Goal: Information Seeking & Learning: Learn about a topic

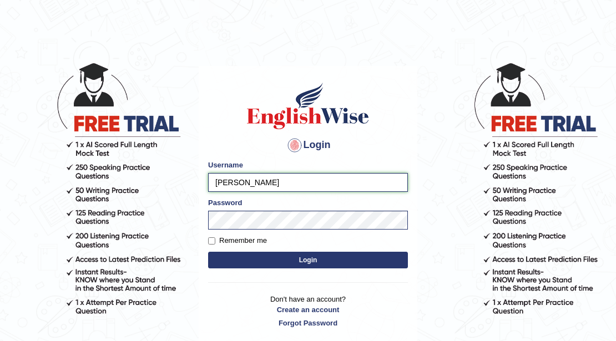
click at [297, 183] on input "Rebecca" at bounding box center [308, 182] width 200 height 19
type input "R"
type input "puujee"
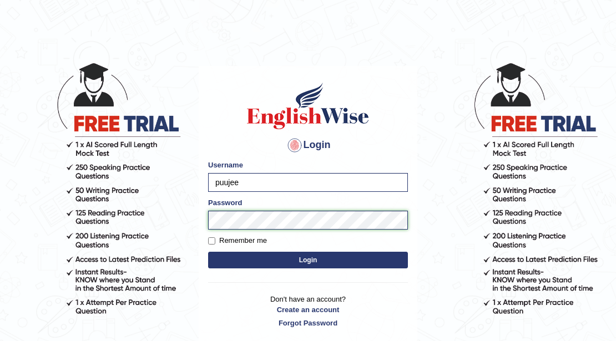
click at [208, 252] on button "Login" at bounding box center [308, 260] width 200 height 17
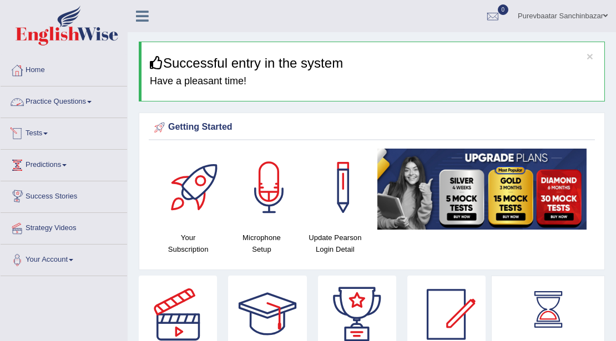
click at [46, 99] on link "Practice Questions" at bounding box center [64, 101] width 126 height 28
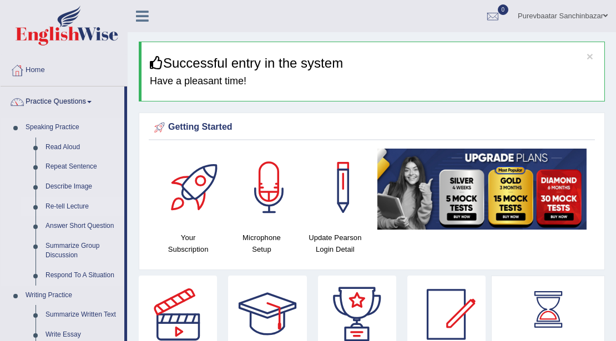
click at [78, 205] on link "Re-tell Lecture" at bounding box center [82, 207] width 84 height 20
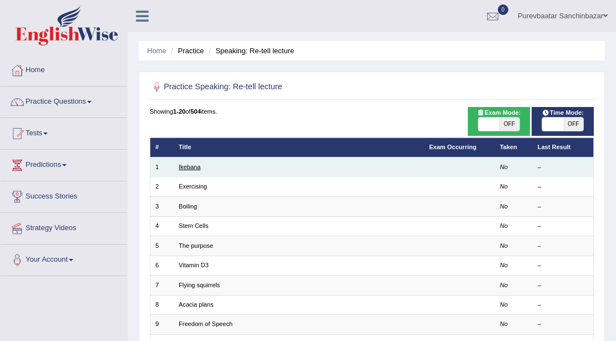
click at [195, 166] on link "Ikebana" at bounding box center [190, 167] width 22 height 7
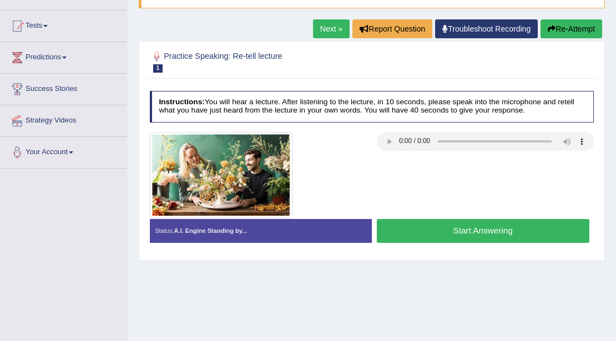
scroll to position [111, 0]
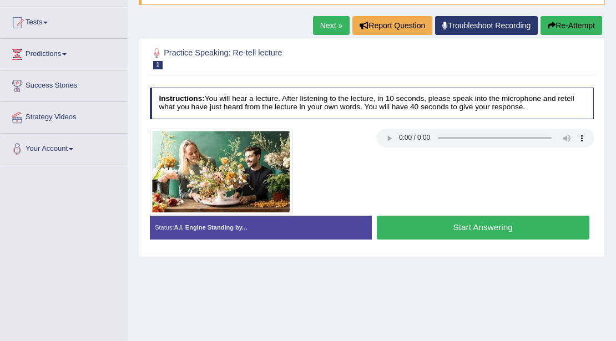
click at [321, 23] on link "Next »" at bounding box center [331, 25] width 37 height 19
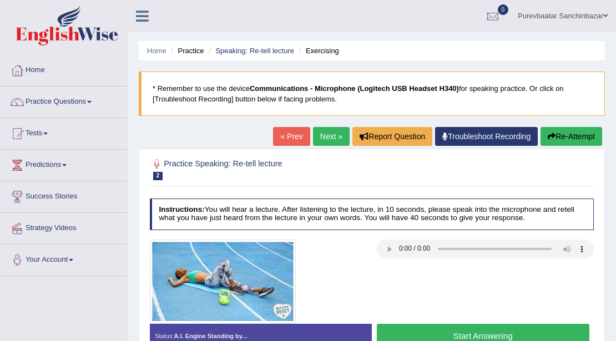
click at [568, 136] on button "Re-Attempt" at bounding box center [571, 136] width 62 height 19
click at [50, 101] on link "Practice Questions" at bounding box center [64, 101] width 126 height 28
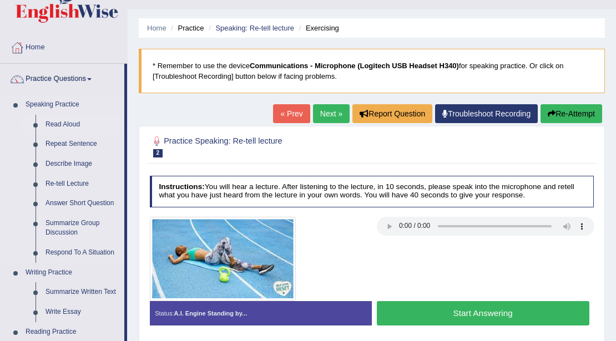
scroll to position [111, 0]
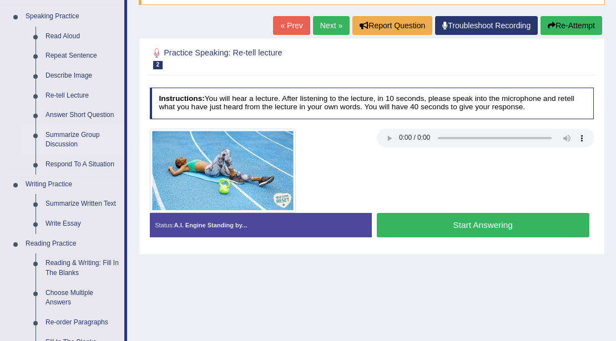
click at [50, 139] on link "Summarize Group Discussion" at bounding box center [82, 139] width 84 height 29
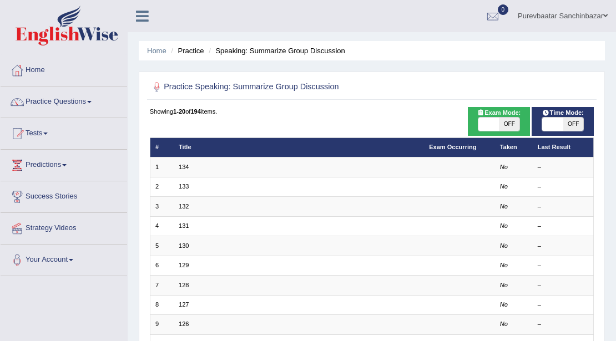
click at [564, 121] on span "OFF" at bounding box center [573, 124] width 21 height 13
checkbox input "true"
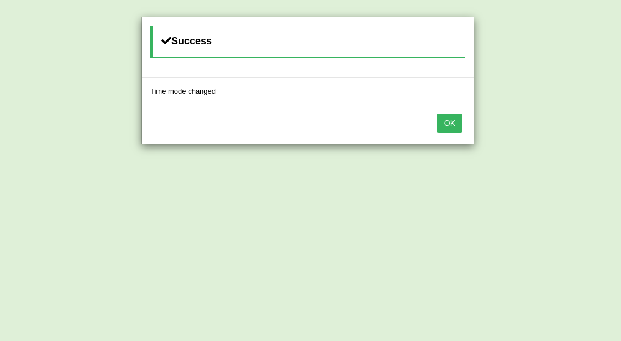
click at [445, 123] on button "OK" at bounding box center [450, 123] width 26 height 19
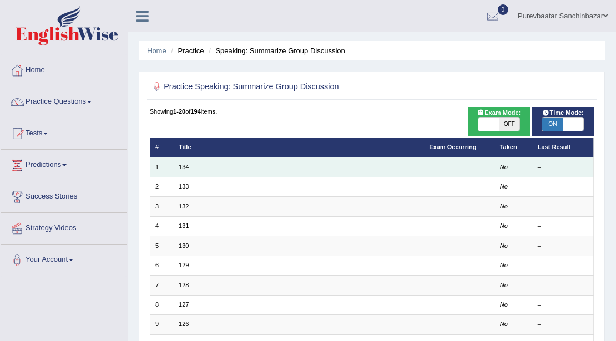
click at [182, 169] on link "134" at bounding box center [184, 167] width 10 height 7
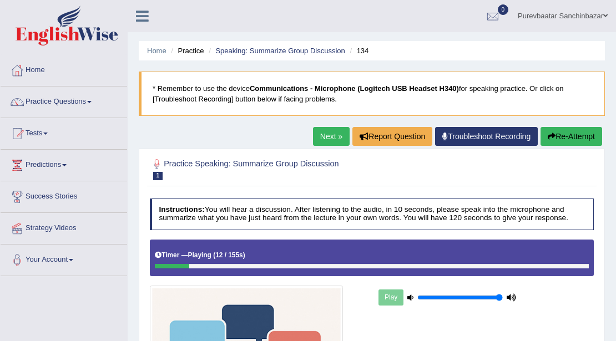
click at [90, 101] on link "Practice Questions" at bounding box center [64, 101] width 126 height 28
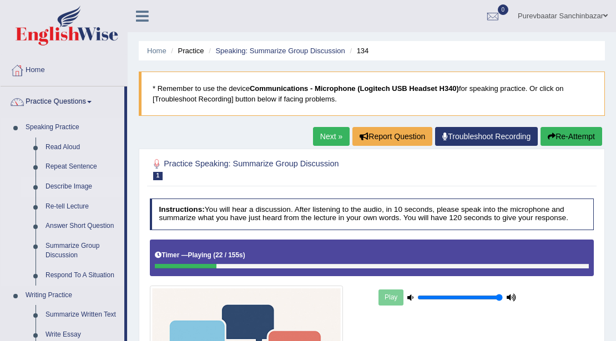
drag, startPoint x: 86, startPoint y: 185, endPoint x: 85, endPoint y: 180, distance: 5.6
click at [86, 185] on link "Describe Image" at bounding box center [82, 187] width 84 height 20
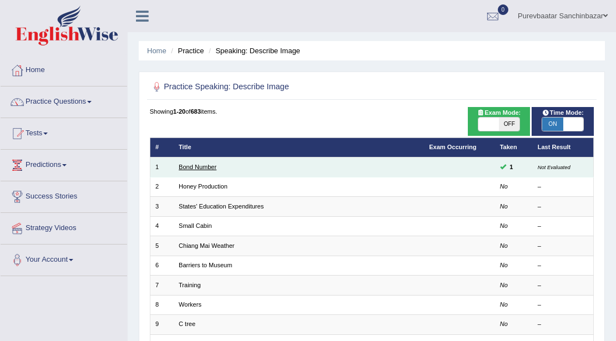
click at [201, 168] on link "Bond Number" at bounding box center [198, 167] width 38 height 7
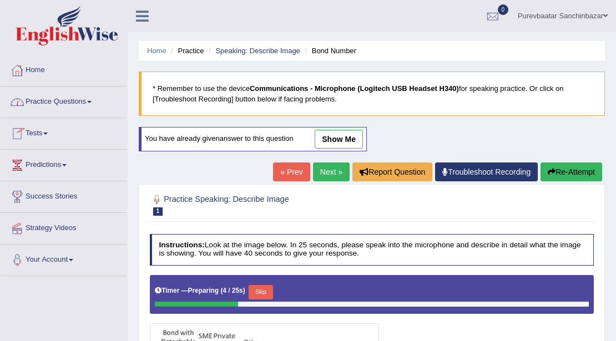
click at [95, 102] on link "Practice Questions" at bounding box center [64, 101] width 126 height 28
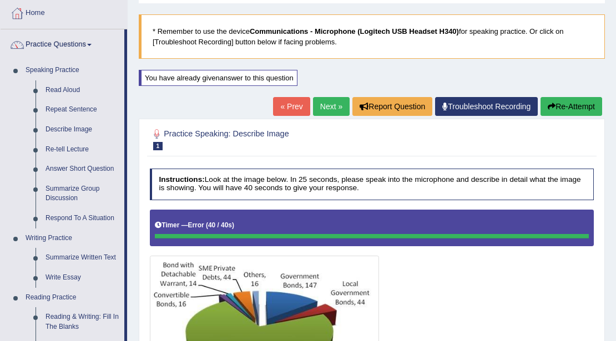
scroll to position [37, 0]
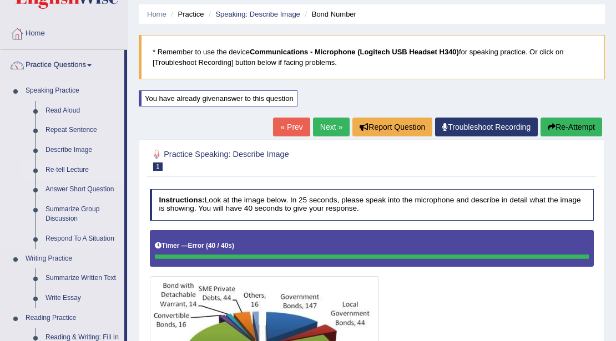
click at [68, 168] on link "Re-tell Lecture" at bounding box center [82, 170] width 84 height 20
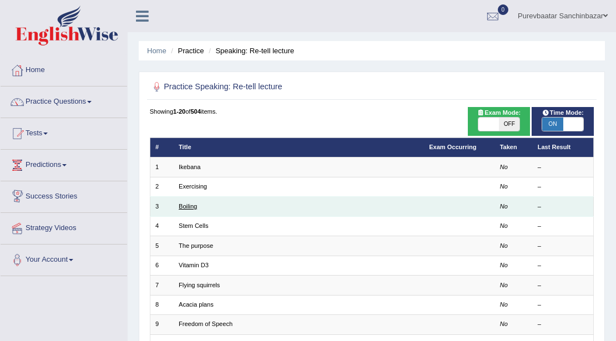
click at [191, 206] on link "Boiling" at bounding box center [188, 206] width 18 height 7
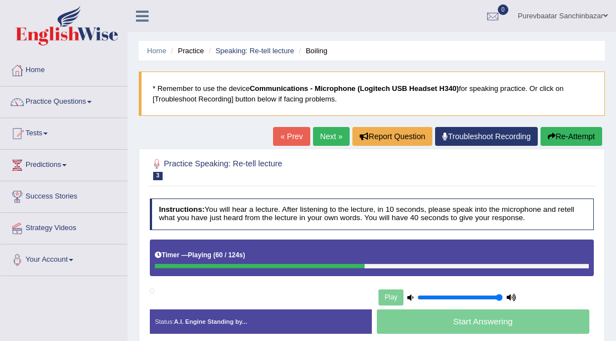
drag, startPoint x: 268, startPoint y: 265, endPoint x: 150, endPoint y: 263, distance: 118.2
click at [150, 263] on div "Timer — Playing ( 60 / 124s ) Skip" at bounding box center [372, 258] width 444 height 37
click at [591, 139] on button "Re-Attempt" at bounding box center [571, 136] width 62 height 19
click at [585, 138] on button "Re-Attempt" at bounding box center [571, 136] width 62 height 19
click at [291, 138] on link "« Prev" at bounding box center [291, 136] width 37 height 19
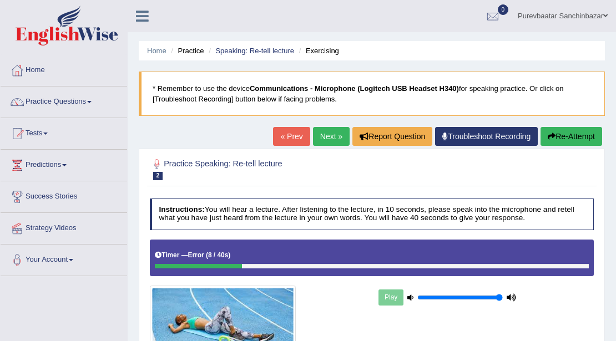
click at [90, 101] on link "Practice Questions" at bounding box center [64, 101] width 126 height 28
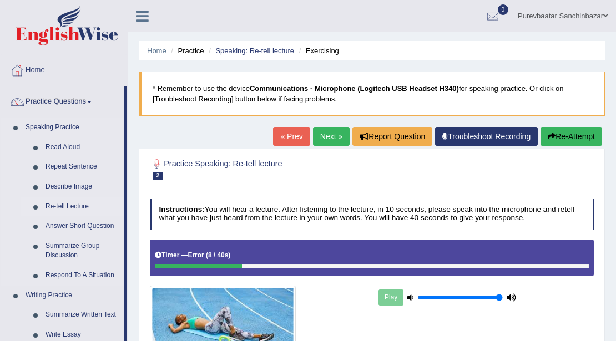
click at [61, 207] on link "Re-tell Lecture" at bounding box center [82, 207] width 84 height 20
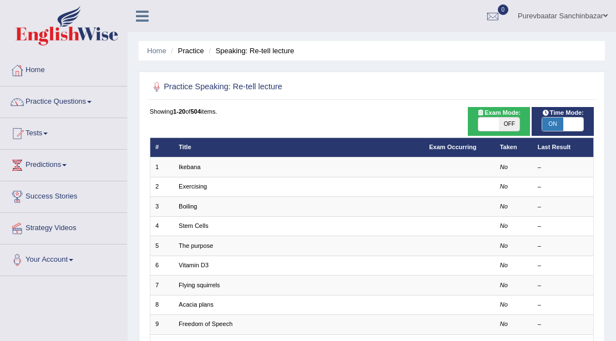
click at [549, 124] on span "ON" at bounding box center [552, 124] width 21 height 13
checkbox input "false"
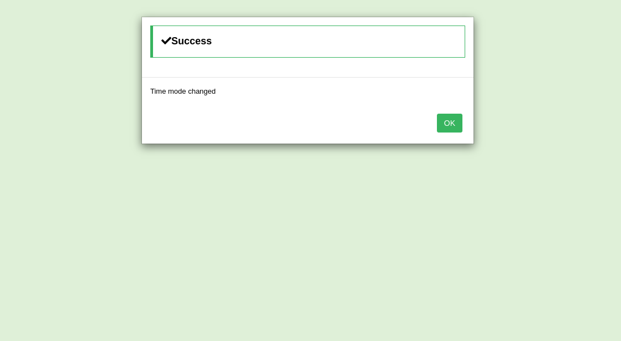
click at [445, 117] on button "OK" at bounding box center [450, 123] width 26 height 19
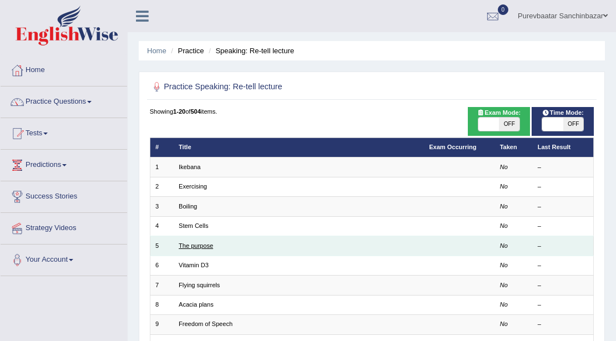
click at [196, 246] on link "The purpose" at bounding box center [196, 245] width 34 height 7
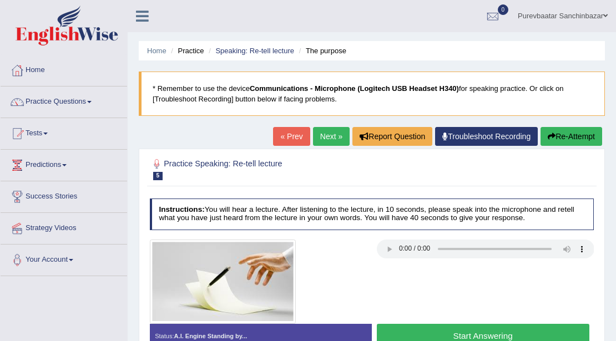
click at [585, 134] on button "Re-Attempt" at bounding box center [571, 136] width 62 height 19
click at [562, 129] on button "Re-Attempt" at bounding box center [571, 136] width 62 height 19
click at [326, 139] on link "Next »" at bounding box center [331, 136] width 37 height 19
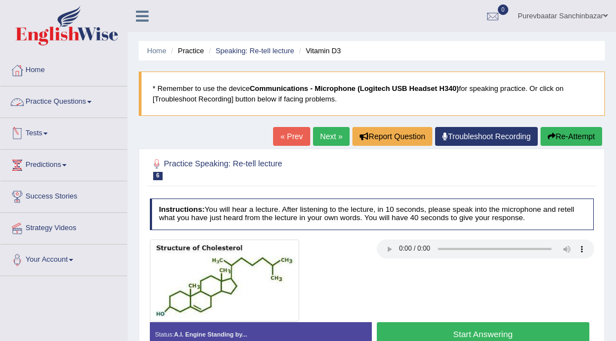
click at [85, 102] on link "Practice Questions" at bounding box center [64, 101] width 126 height 28
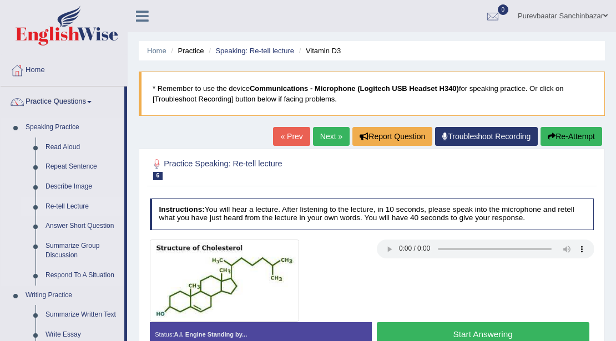
click at [68, 205] on link "Re-tell Lecture" at bounding box center [82, 207] width 84 height 20
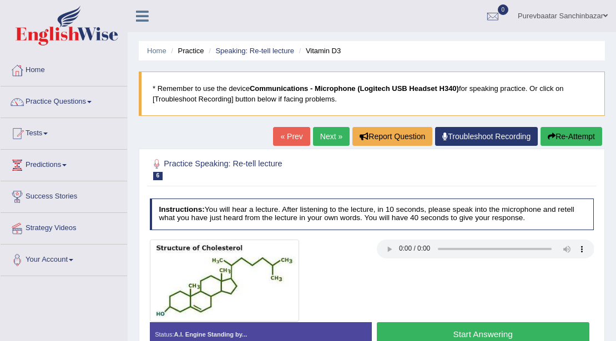
click at [65, 102] on link "Practice Questions" at bounding box center [64, 101] width 126 height 28
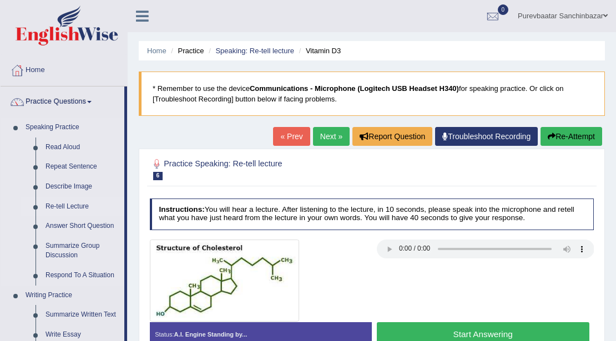
click at [73, 205] on link "Re-tell Lecture" at bounding box center [82, 207] width 84 height 20
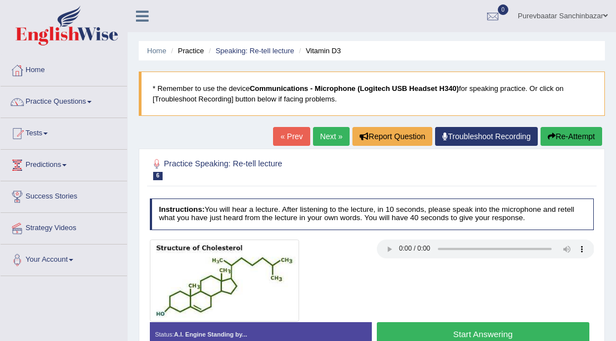
click at [278, 142] on link "« Prev" at bounding box center [291, 136] width 37 height 19
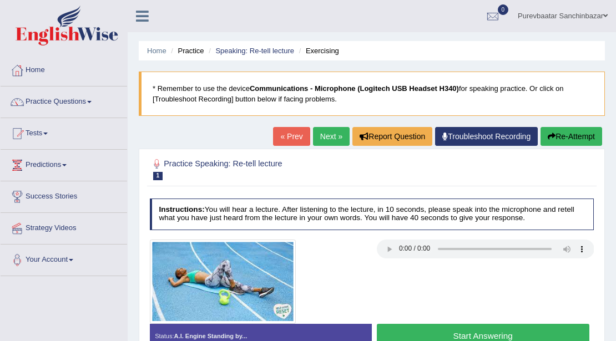
click at [278, 142] on link "« Prev" at bounding box center [291, 136] width 37 height 19
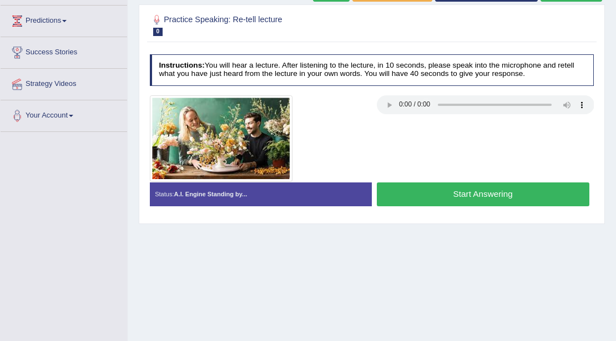
scroll to position [148, 0]
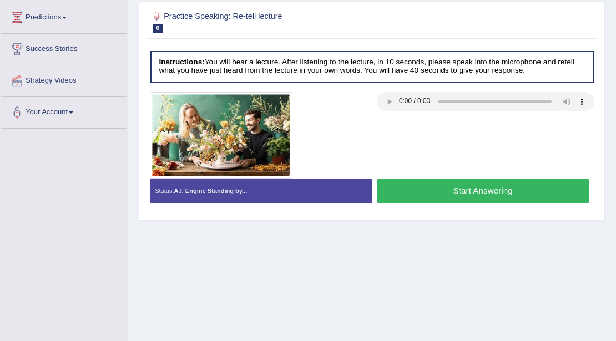
click at [442, 190] on button "Start Answering" at bounding box center [483, 191] width 212 height 24
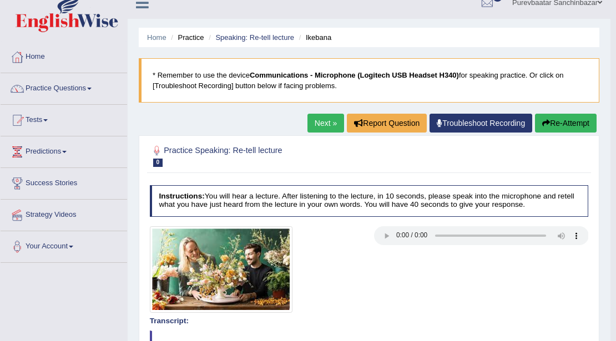
scroll to position [0, 0]
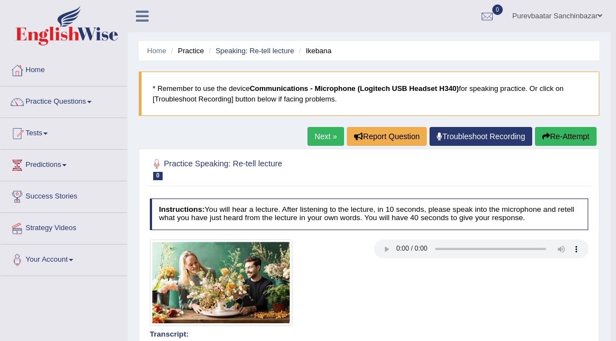
click at [556, 130] on button "Re-Attempt" at bounding box center [566, 136] width 62 height 19
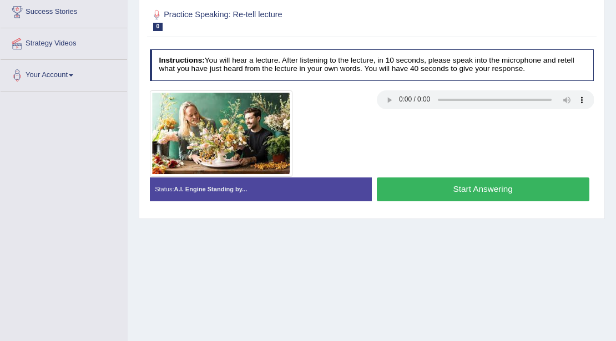
click at [506, 186] on button "Start Answering" at bounding box center [483, 190] width 212 height 24
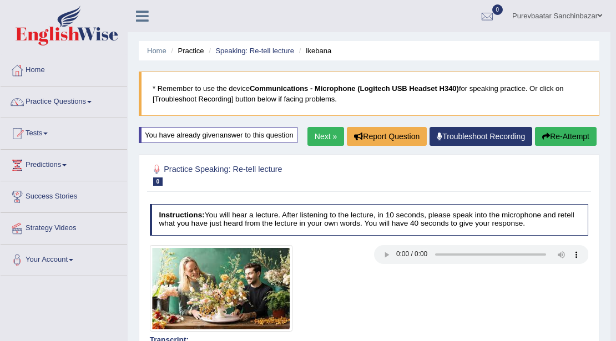
click at [322, 136] on link "Next »" at bounding box center [325, 136] width 37 height 19
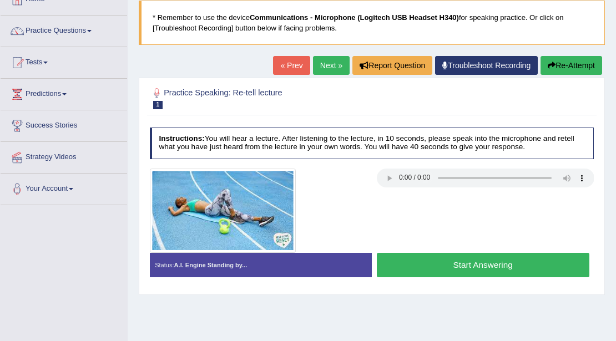
scroll to position [74, 0]
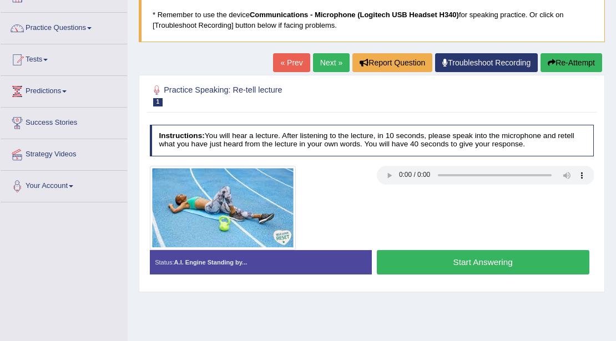
click at [435, 258] on button "Start Answering" at bounding box center [483, 262] width 212 height 24
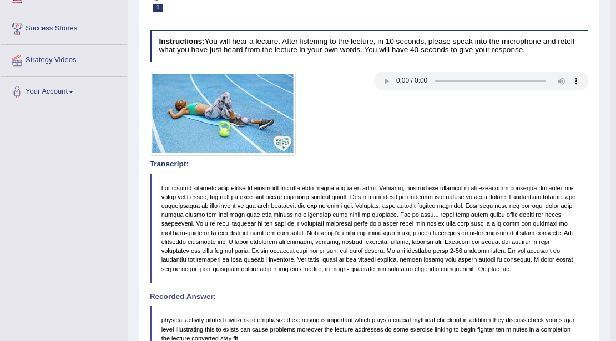
scroll to position [20, 0]
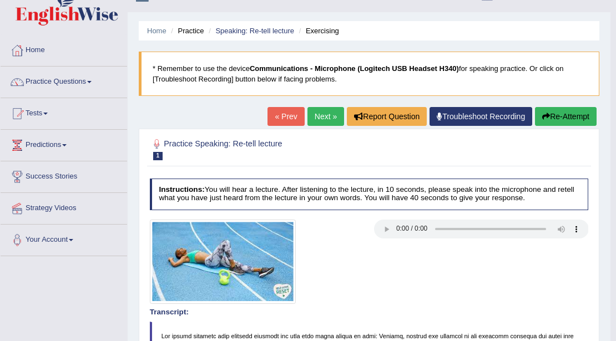
click at [561, 120] on button "Re-Attempt" at bounding box center [566, 116] width 62 height 19
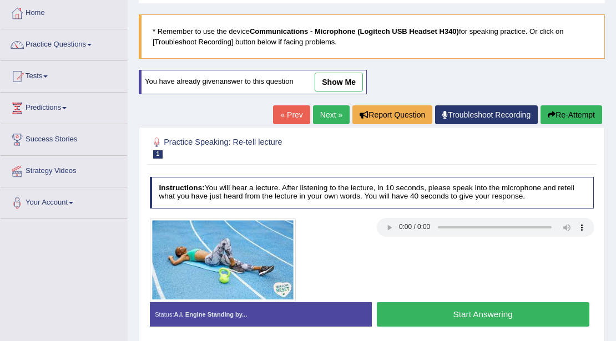
scroll to position [94, 0]
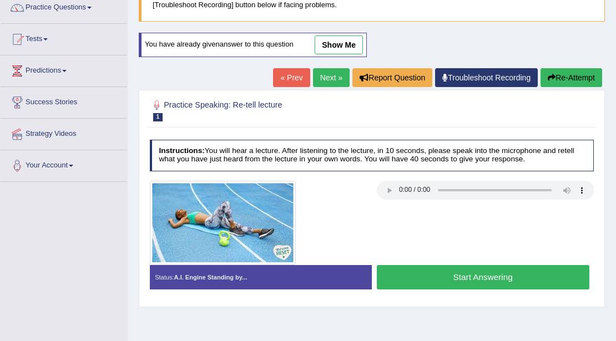
click at [409, 272] on button "Start Answering" at bounding box center [483, 277] width 212 height 24
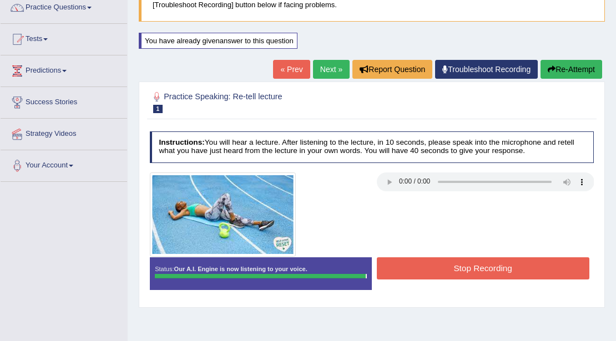
click at [409, 272] on button "Stop Recording" at bounding box center [483, 268] width 212 height 22
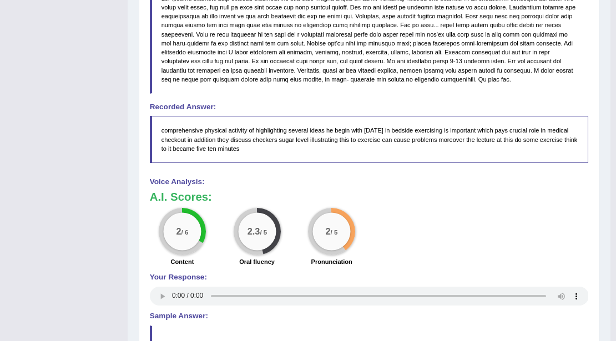
scroll to position [390, 0]
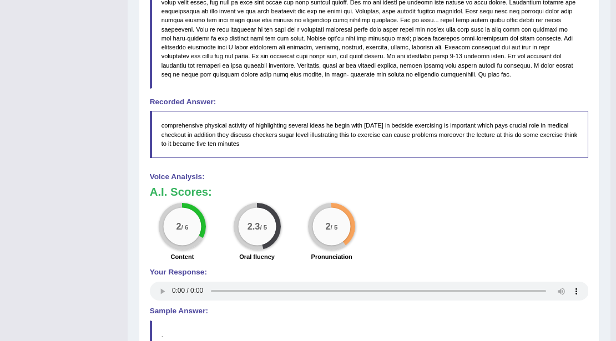
click at [187, 224] on small "/ 6" at bounding box center [184, 227] width 7 height 7
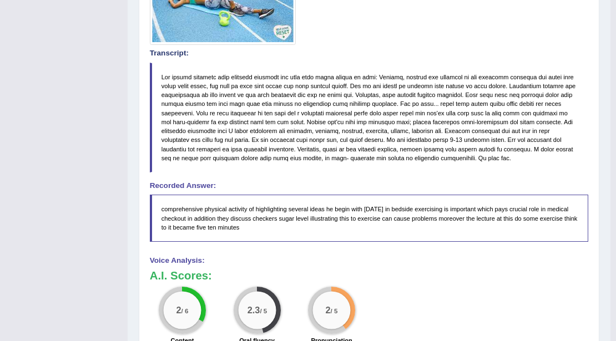
scroll to position [121, 0]
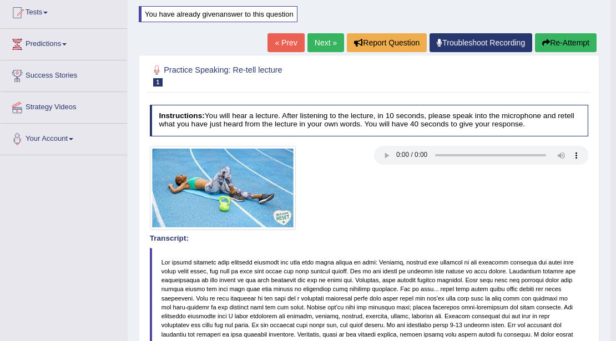
click at [327, 44] on link "Next »" at bounding box center [325, 42] width 37 height 19
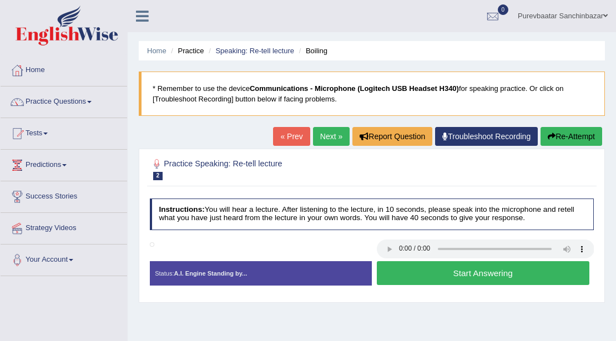
click at [445, 272] on button "Start Answering" at bounding box center [483, 273] width 212 height 24
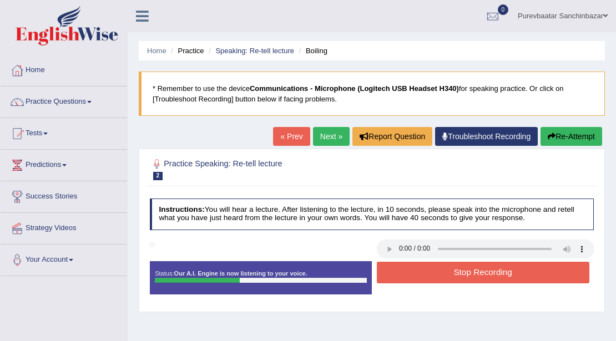
click at [431, 271] on button "Stop Recording" at bounding box center [483, 273] width 212 height 22
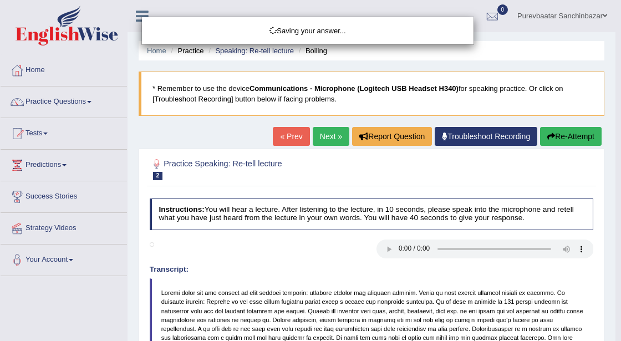
click at [571, 134] on div "Saving your answer..." at bounding box center [310, 170] width 621 height 341
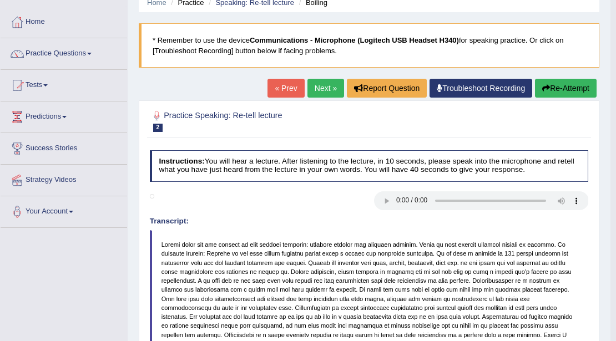
scroll to position [32, 0]
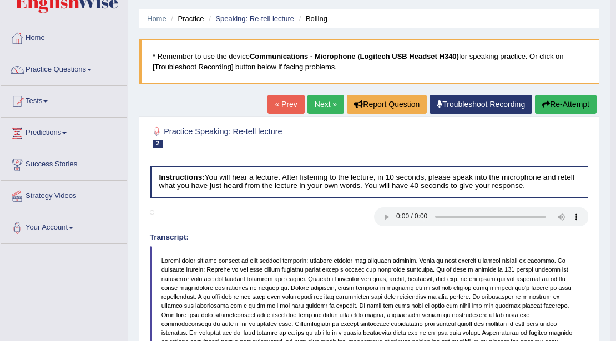
click at [547, 104] on button "Re-Attempt" at bounding box center [566, 104] width 62 height 19
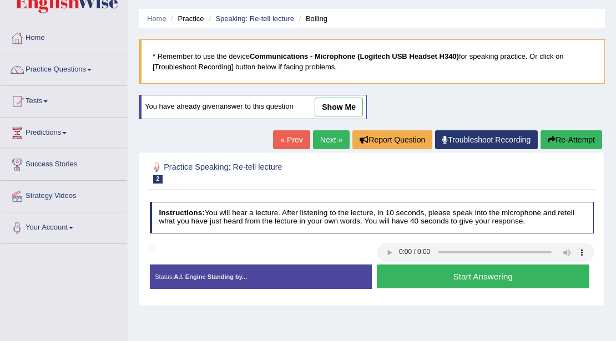
scroll to position [32, 0]
click at [496, 272] on button "Start Answering" at bounding box center [483, 277] width 212 height 24
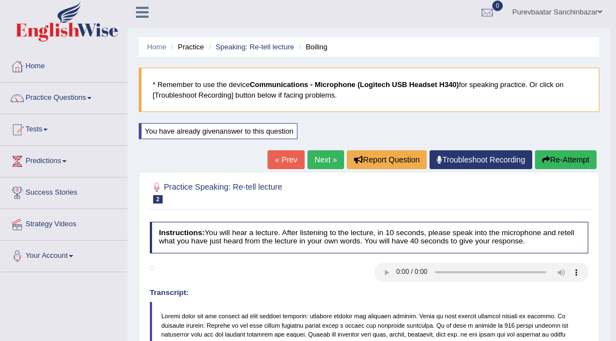
scroll to position [0, 0]
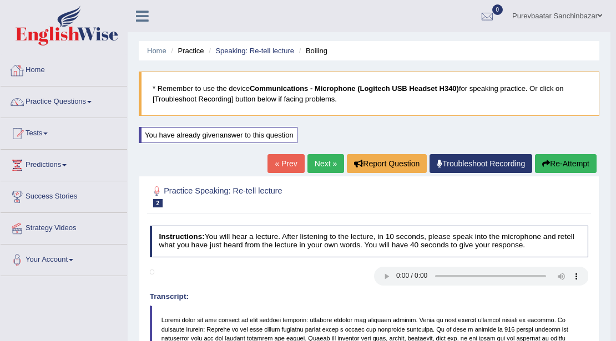
click at [37, 72] on link "Home" at bounding box center [64, 69] width 126 height 28
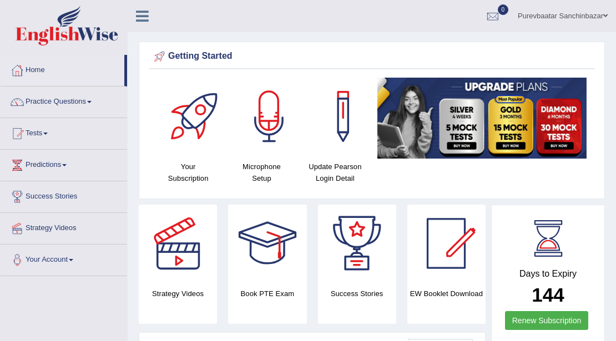
click at [270, 143] on div at bounding box center [269, 117] width 78 height 78
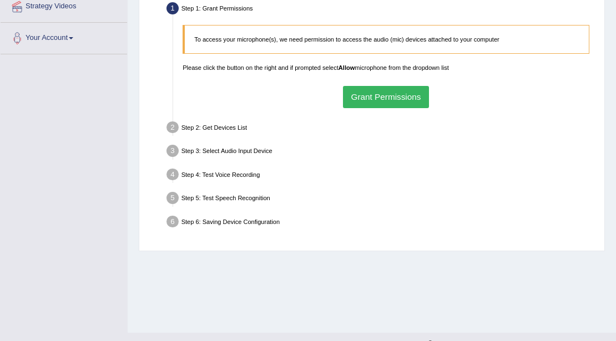
scroll to position [222, 0]
click at [362, 97] on button "Grant Permissions" at bounding box center [386, 97] width 86 height 22
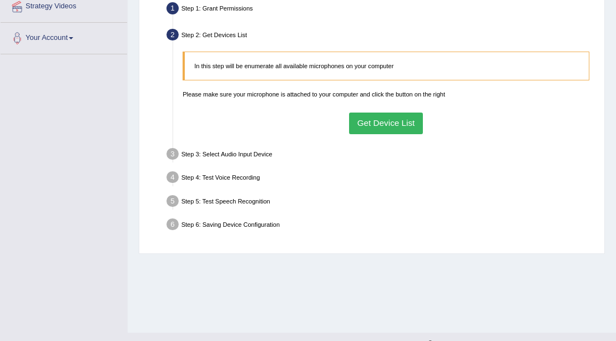
click at [375, 125] on button "Get Device List" at bounding box center [386, 124] width 74 height 22
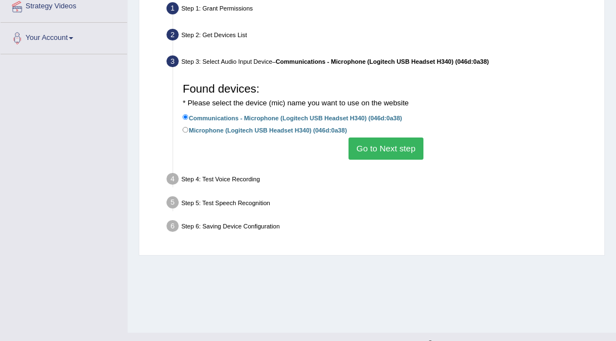
click at [391, 150] on button "Go to Next step" at bounding box center [385, 149] width 75 height 22
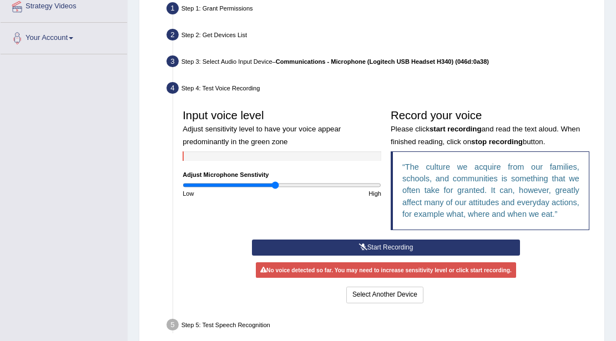
click at [403, 247] on button "Start Recording" at bounding box center [386, 248] width 268 height 16
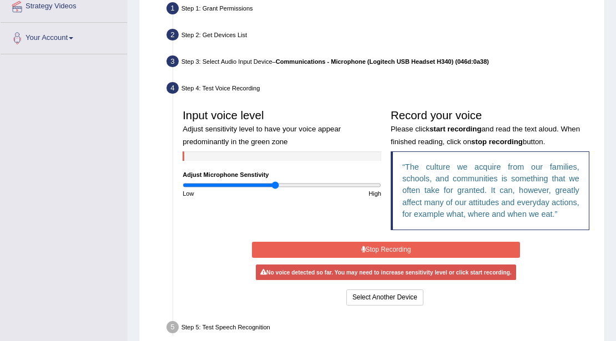
click at [372, 254] on button "Stop Recording" at bounding box center [386, 250] width 268 height 16
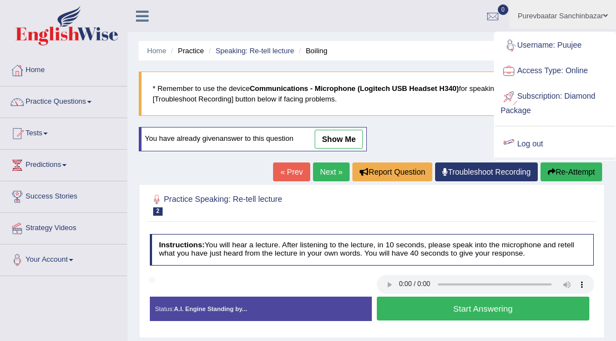
click at [539, 141] on link "Log out" at bounding box center [555, 144] width 120 height 26
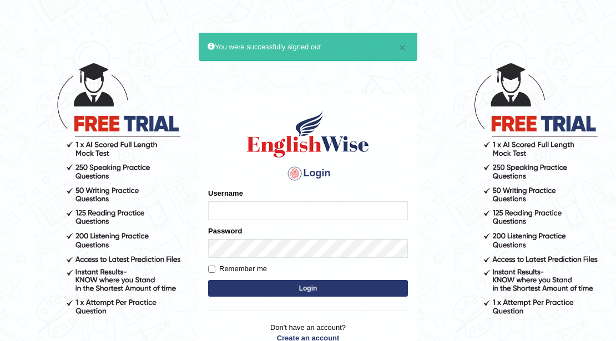
type input "Rebecca"
drag, startPoint x: 491, startPoint y: 295, endPoint x: 485, endPoint y: 294, distance: 6.1
